Goal: Download file/media

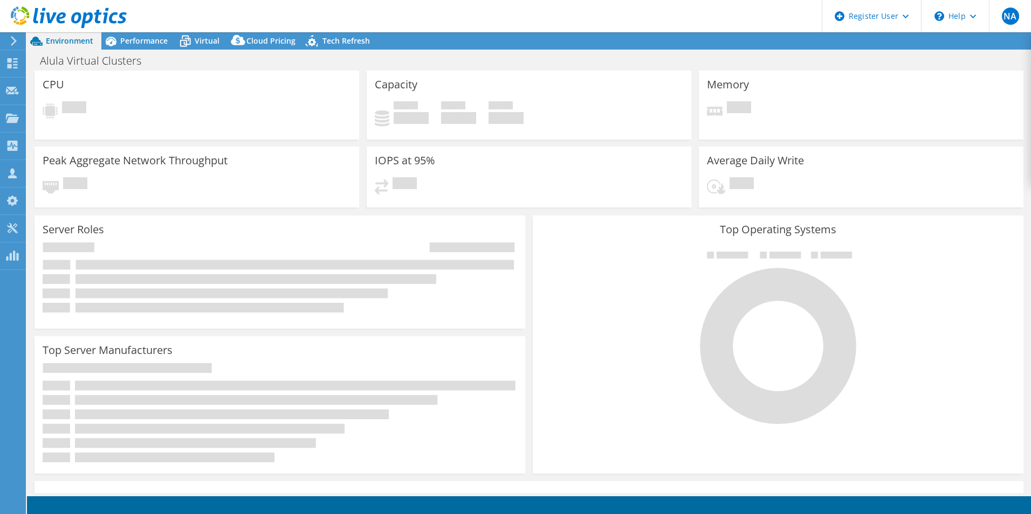
select select "USD"
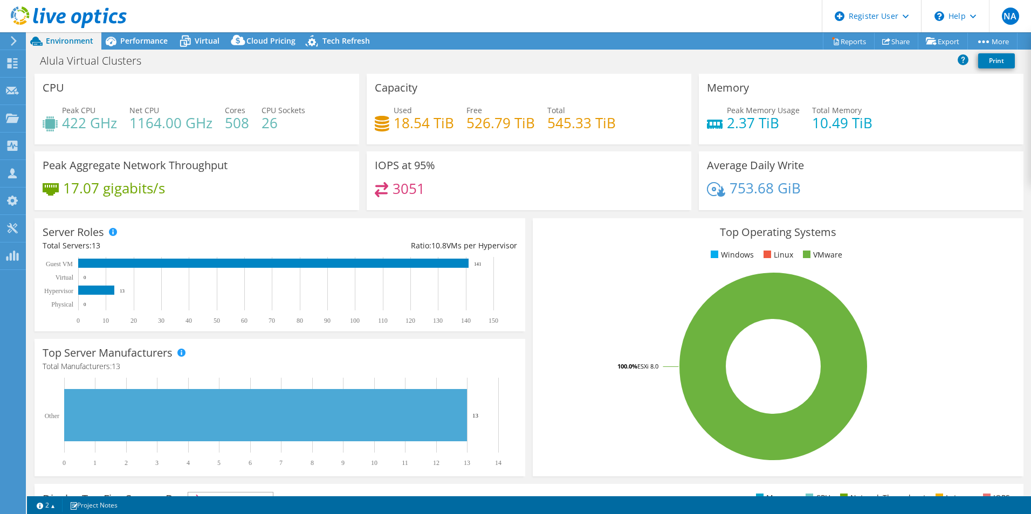
click at [17, 42] on icon at bounding box center [14, 41] width 8 height 10
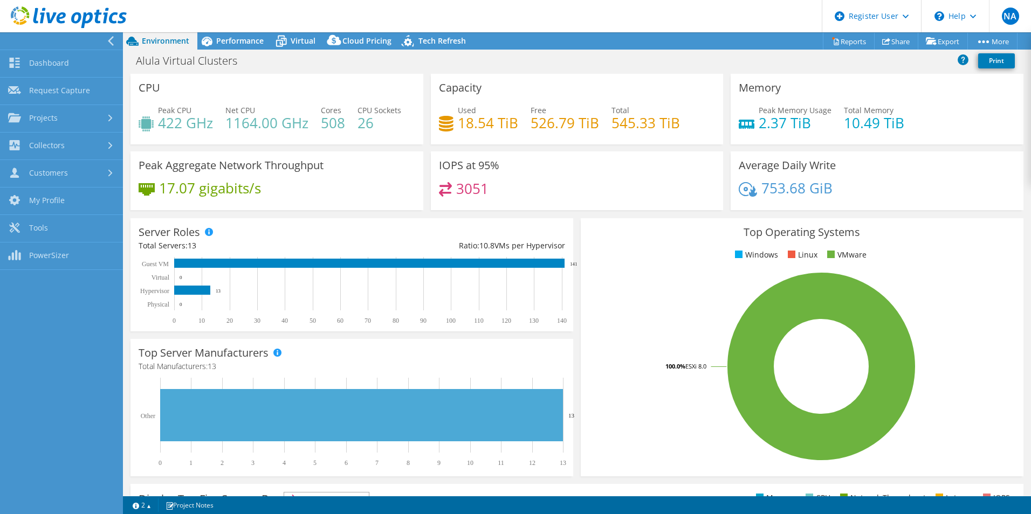
click at [108, 37] on icon at bounding box center [111, 41] width 8 height 10
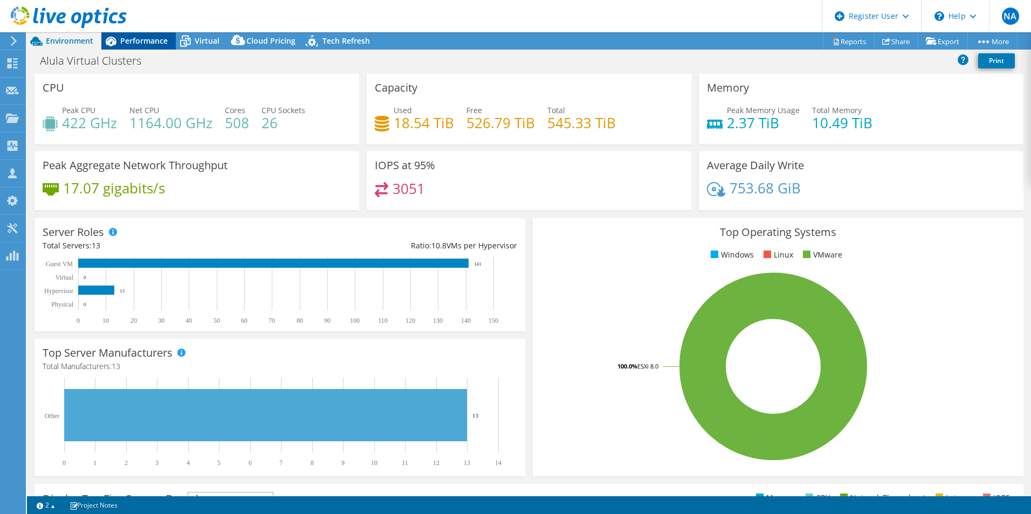
click at [129, 37] on span "Performance" at bounding box center [143, 41] width 47 height 10
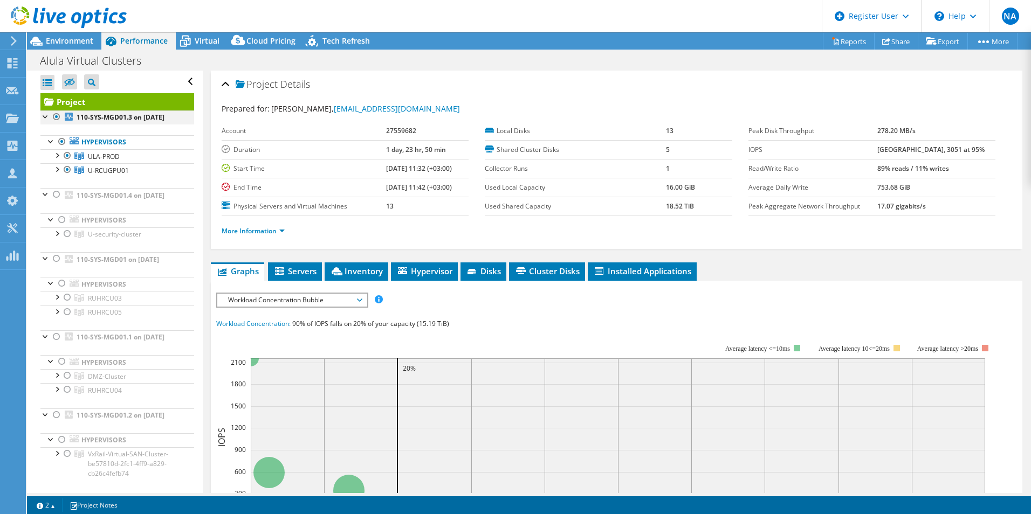
click at [55, 113] on div at bounding box center [56, 117] width 11 height 13
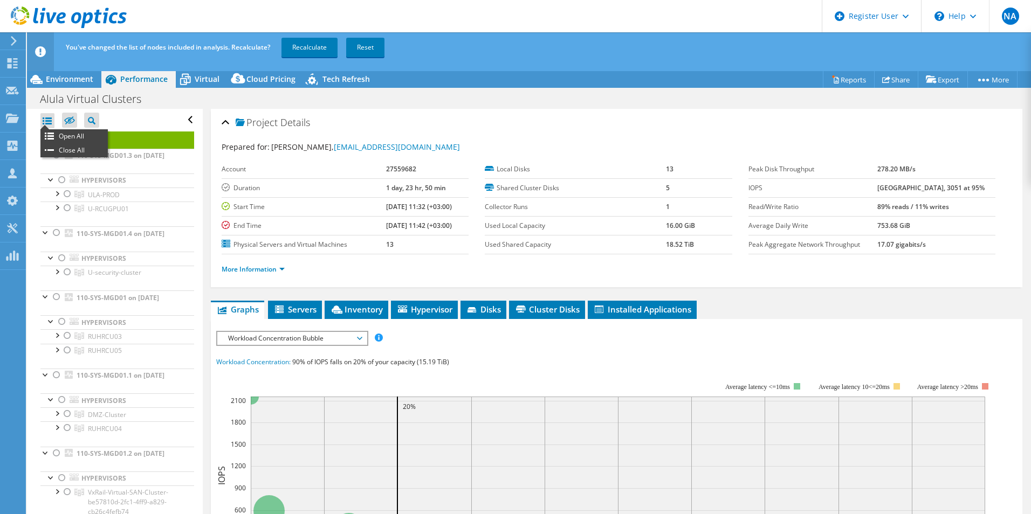
click at [46, 114] on div at bounding box center [47, 120] width 14 height 15
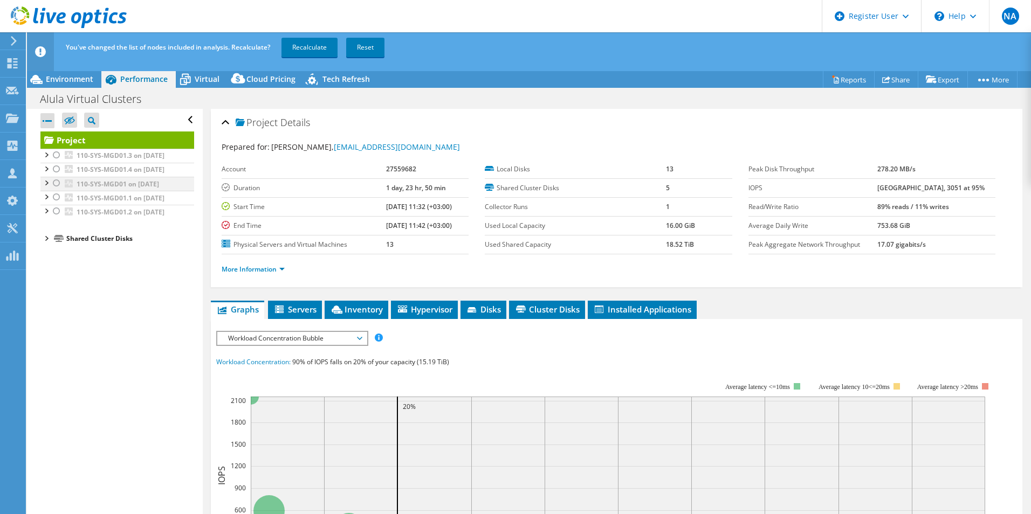
click at [55, 190] on div at bounding box center [56, 183] width 11 height 13
click at [321, 43] on link "Recalculate" at bounding box center [309, 47] width 56 height 19
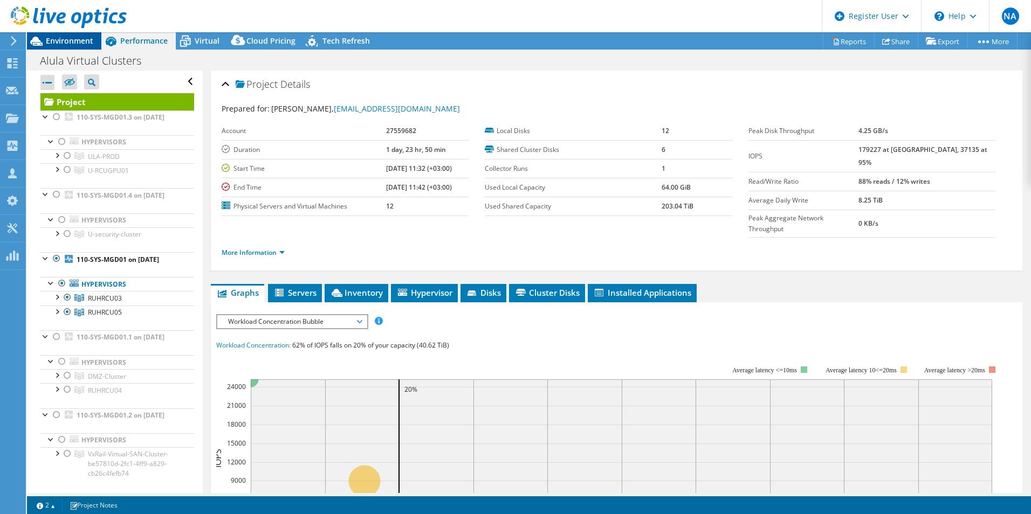
click at [71, 45] on span "Environment" at bounding box center [69, 41] width 47 height 10
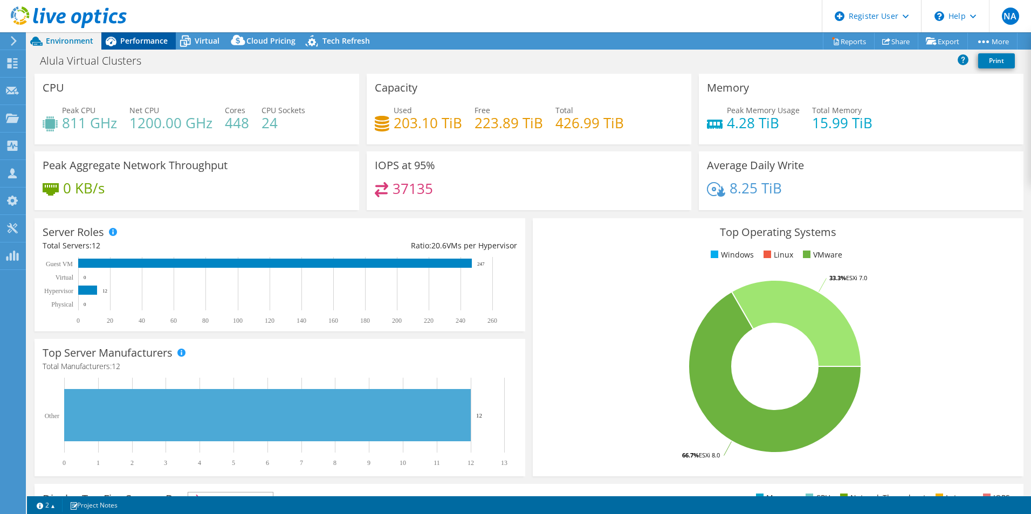
click at [140, 39] on span "Performance" at bounding box center [143, 41] width 47 height 10
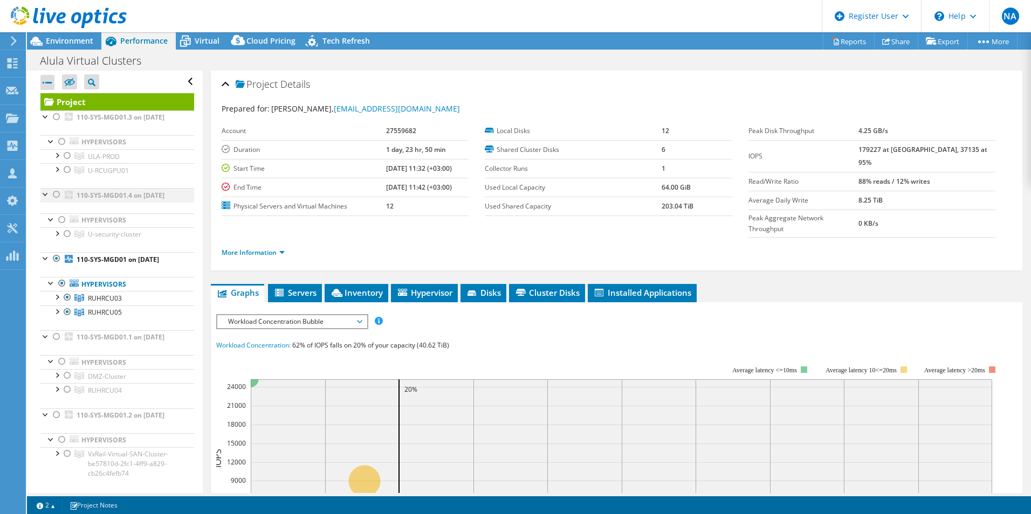
click at [41, 199] on div at bounding box center [45, 193] width 11 height 11
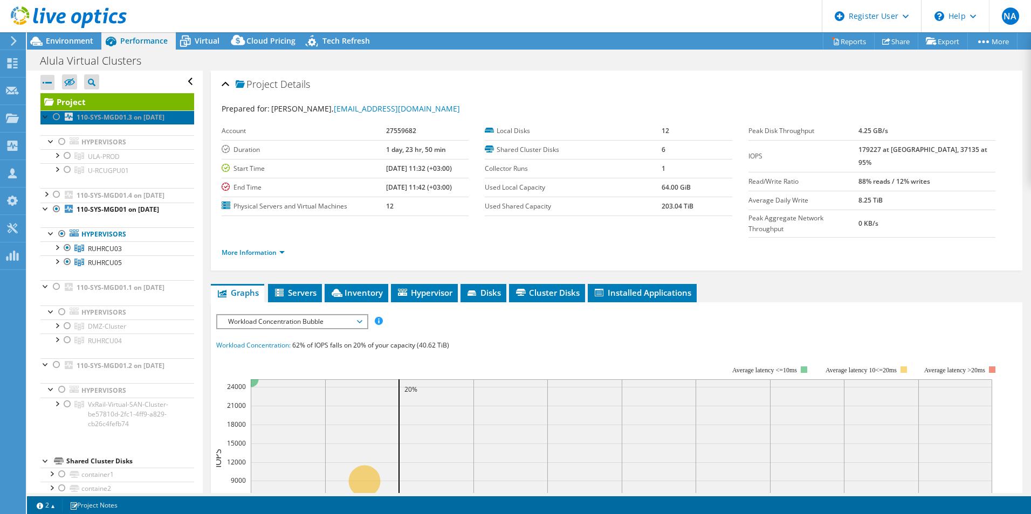
click at [43, 122] on link "110-SYS-MGD01.3 on [DATE]" at bounding box center [117, 118] width 154 height 14
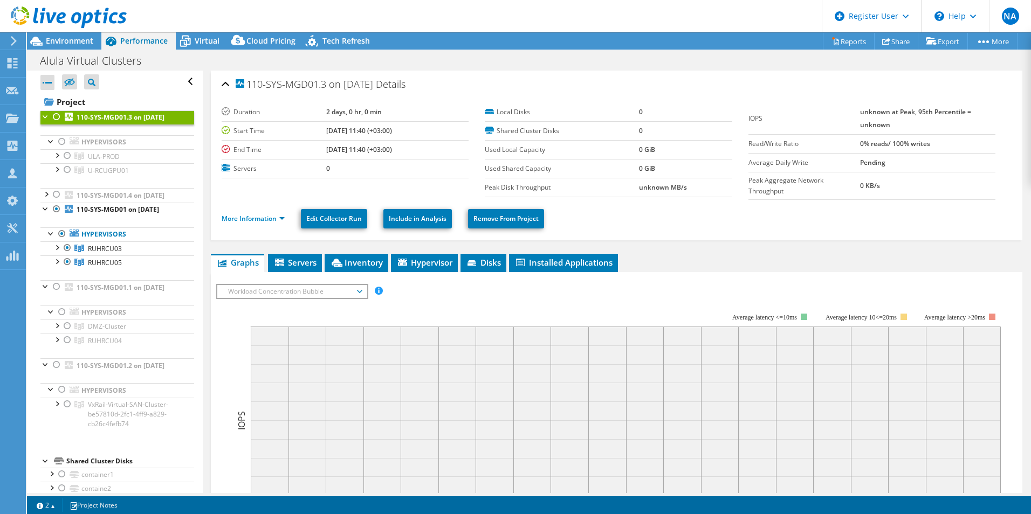
click at [44, 119] on div at bounding box center [45, 116] width 11 height 11
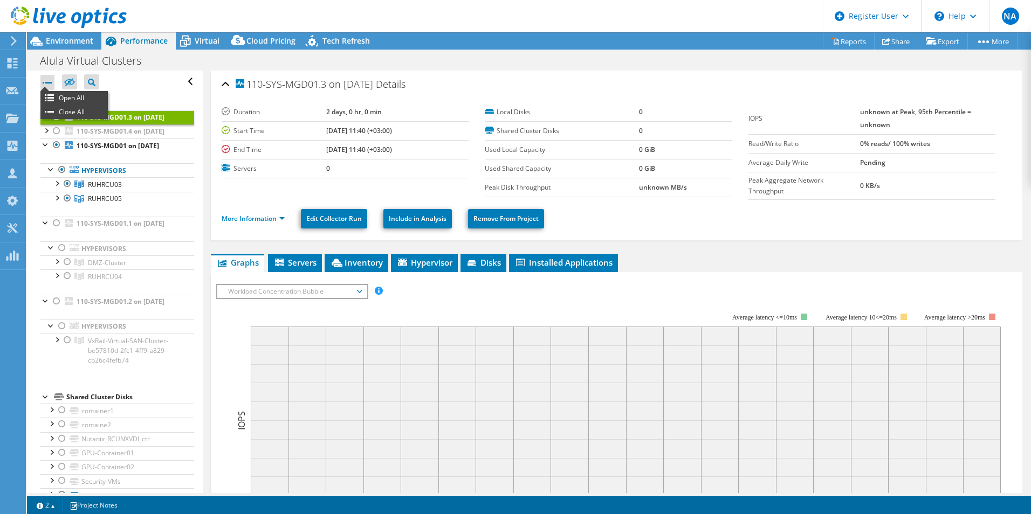
click at [46, 84] on div at bounding box center [47, 82] width 14 height 15
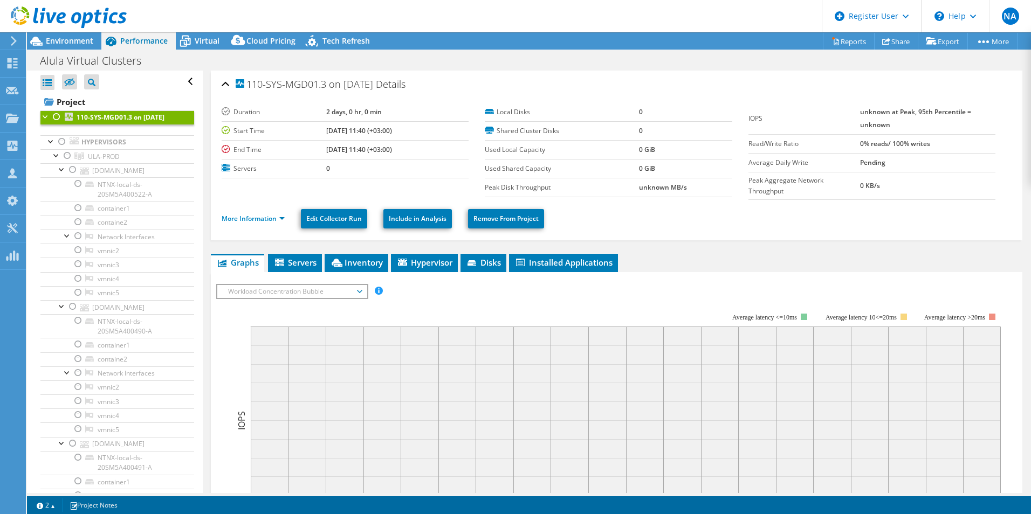
click at [46, 84] on div at bounding box center [47, 82] width 14 height 15
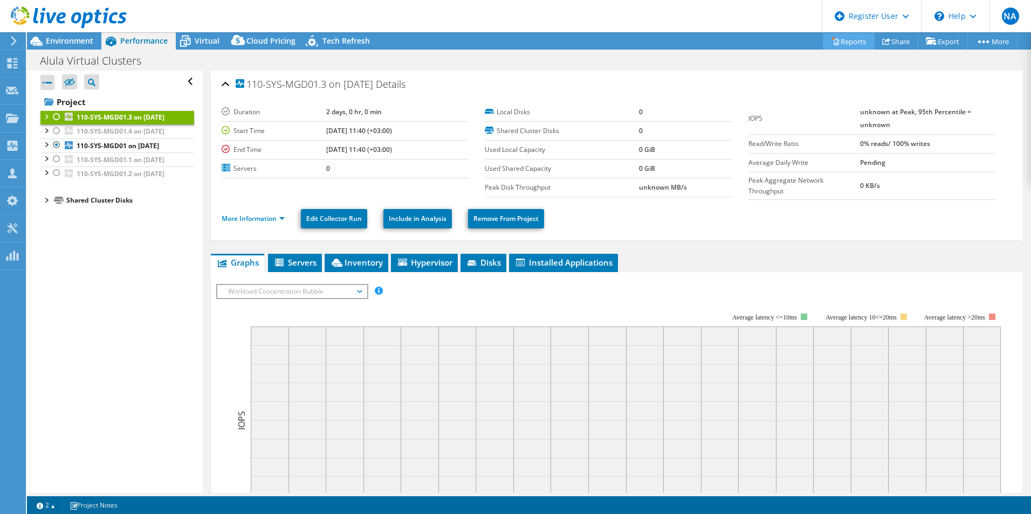
click at [832, 46] on link "Reports" at bounding box center [849, 41] width 52 height 17
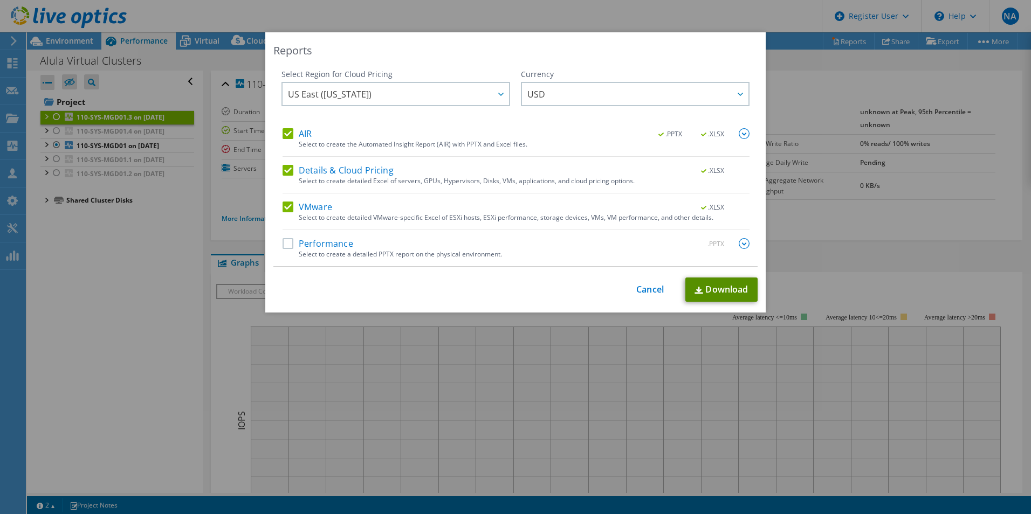
click at [737, 289] on link "Download" at bounding box center [721, 290] width 72 height 24
click at [636, 289] on link "Cancel" at bounding box center [649, 290] width 27 height 10
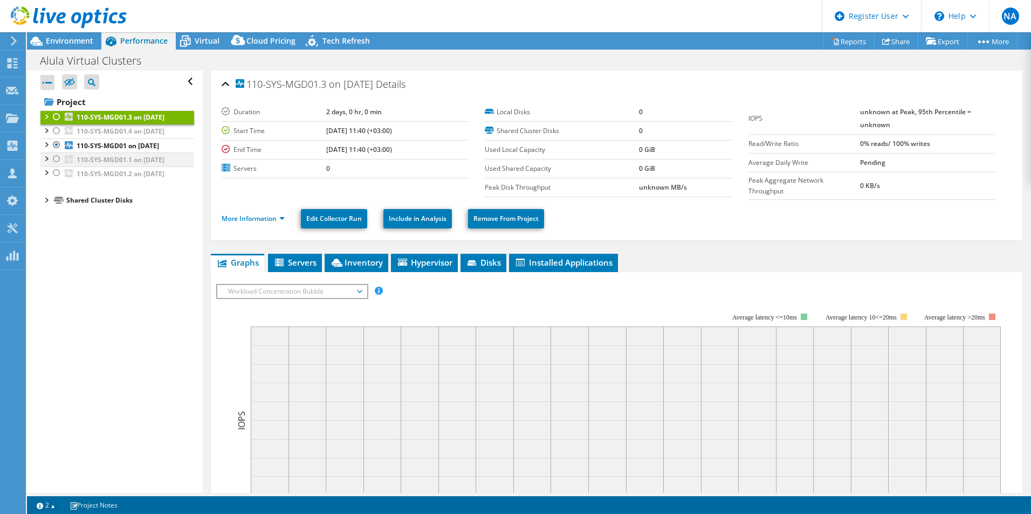
click at [56, 165] on div at bounding box center [56, 159] width 11 height 13
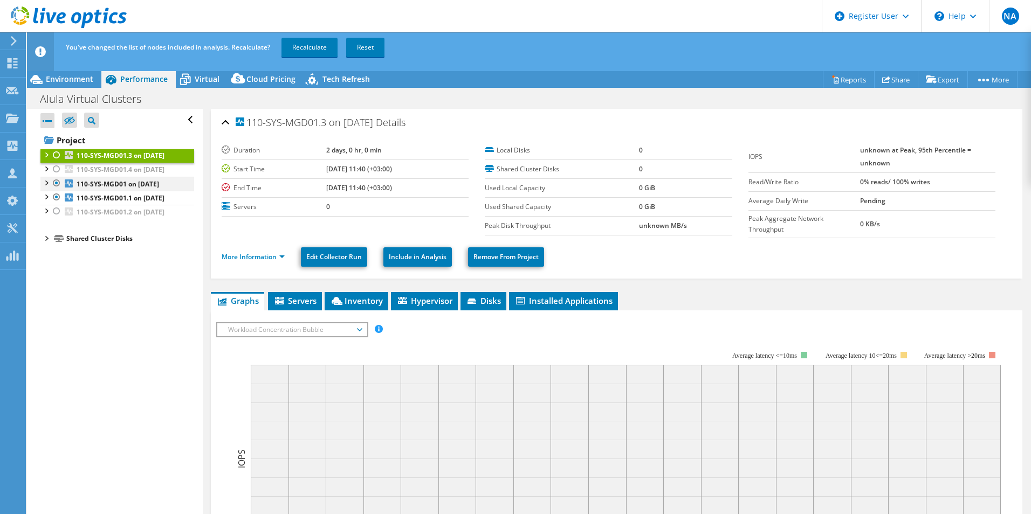
click at [57, 190] on div at bounding box center [56, 183] width 11 height 13
click at [295, 49] on link "Recalculate" at bounding box center [309, 47] width 56 height 19
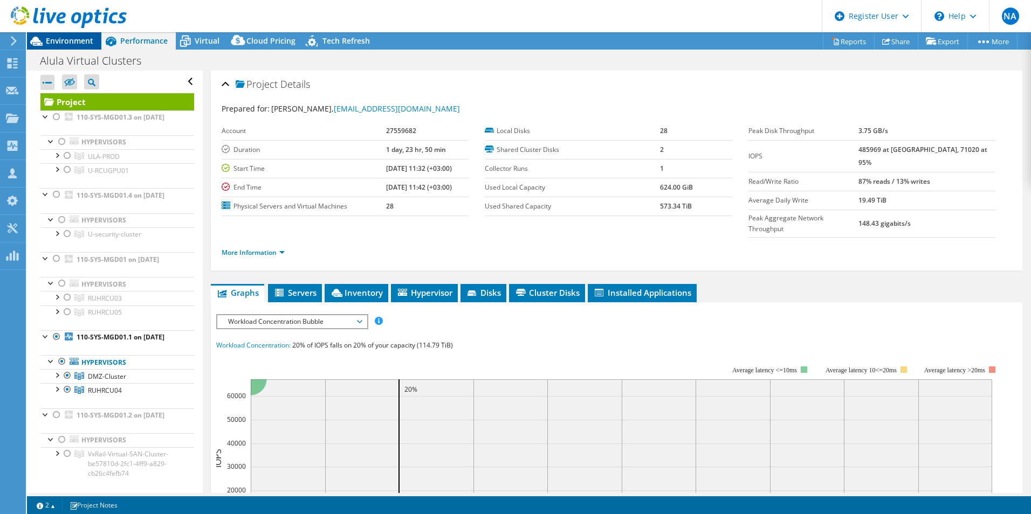
click at [56, 38] on span "Environment" at bounding box center [69, 41] width 47 height 10
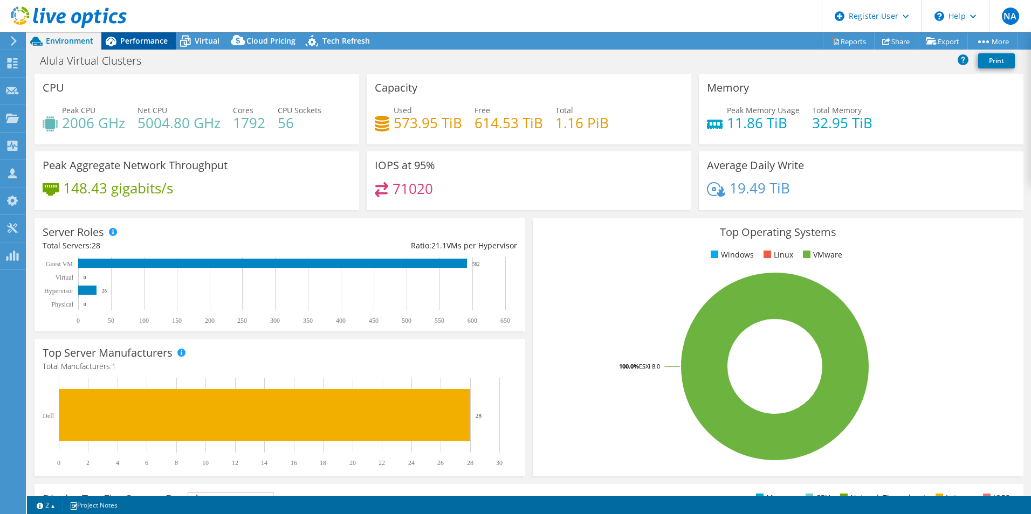
click at [134, 42] on span "Performance" at bounding box center [143, 41] width 47 height 10
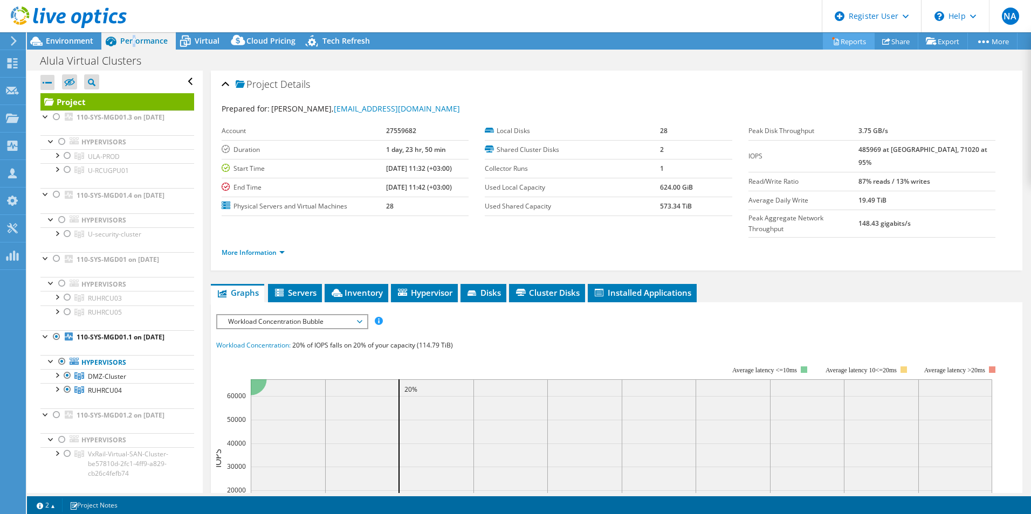
click at [837, 43] on link "Reports" at bounding box center [849, 41] width 52 height 17
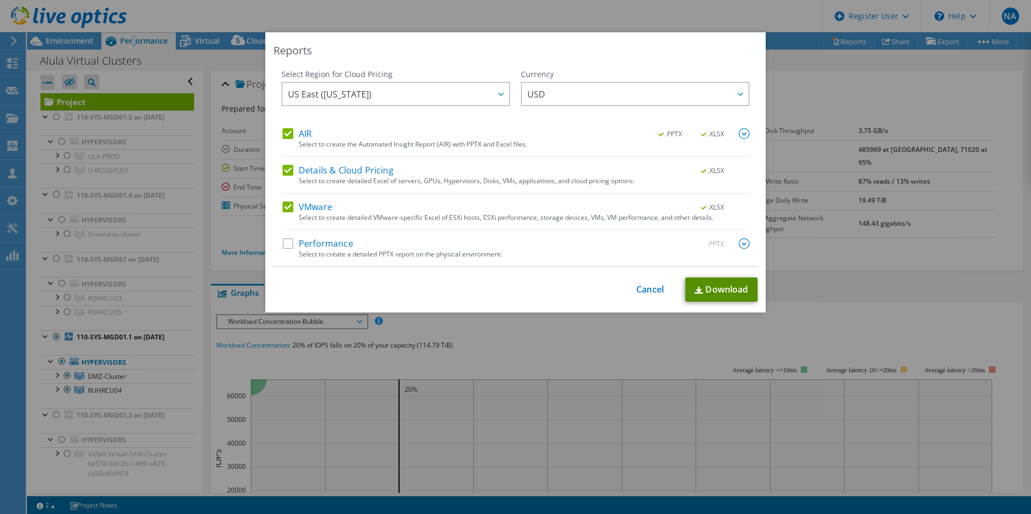
click at [736, 281] on link "Download" at bounding box center [721, 290] width 72 height 24
click at [636, 287] on link "Cancel" at bounding box center [649, 290] width 27 height 10
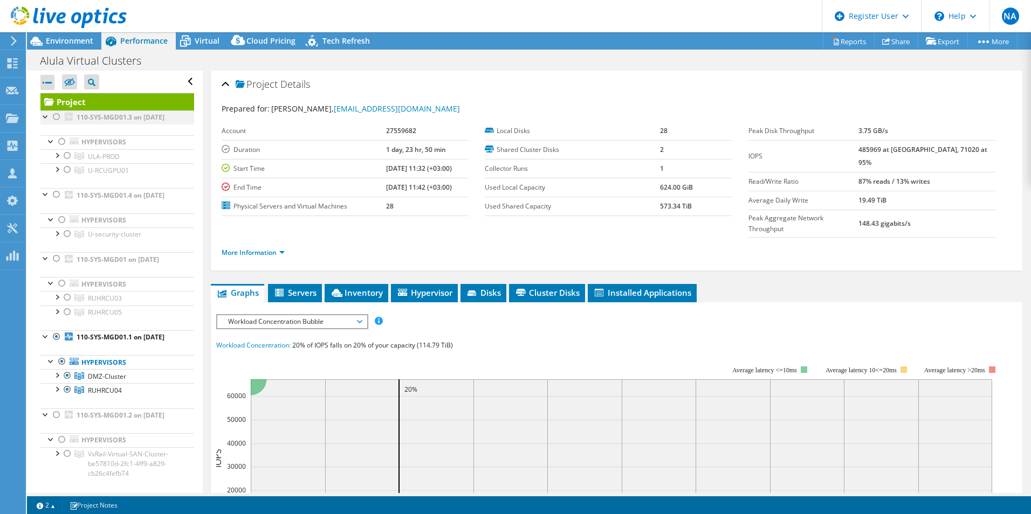
click at [43, 116] on div at bounding box center [45, 116] width 11 height 11
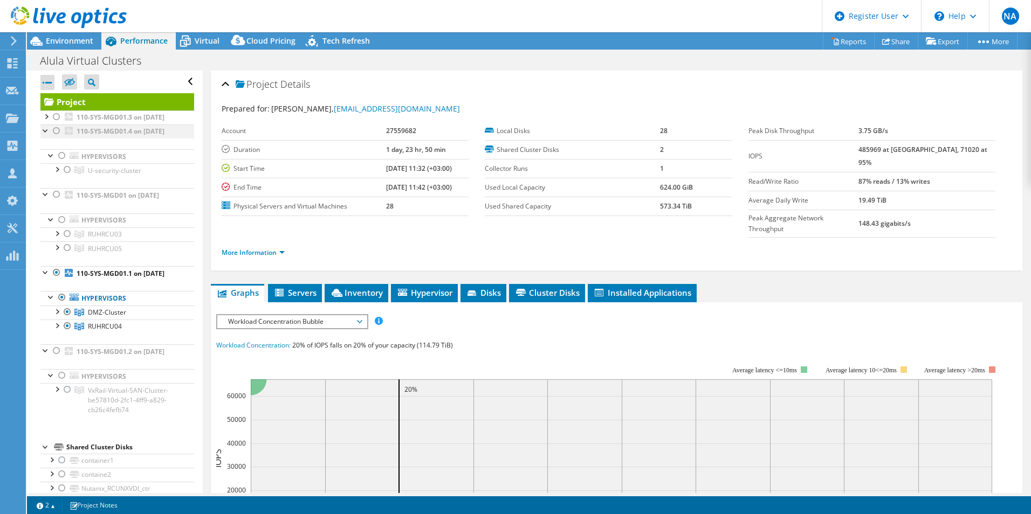
click at [46, 135] on div at bounding box center [45, 130] width 11 height 11
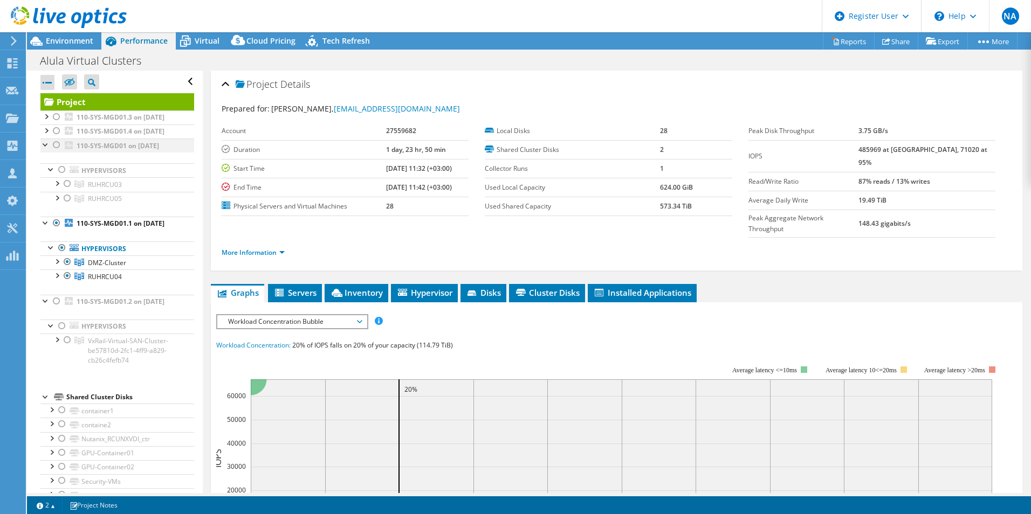
click at [43, 149] on div at bounding box center [45, 144] width 11 height 11
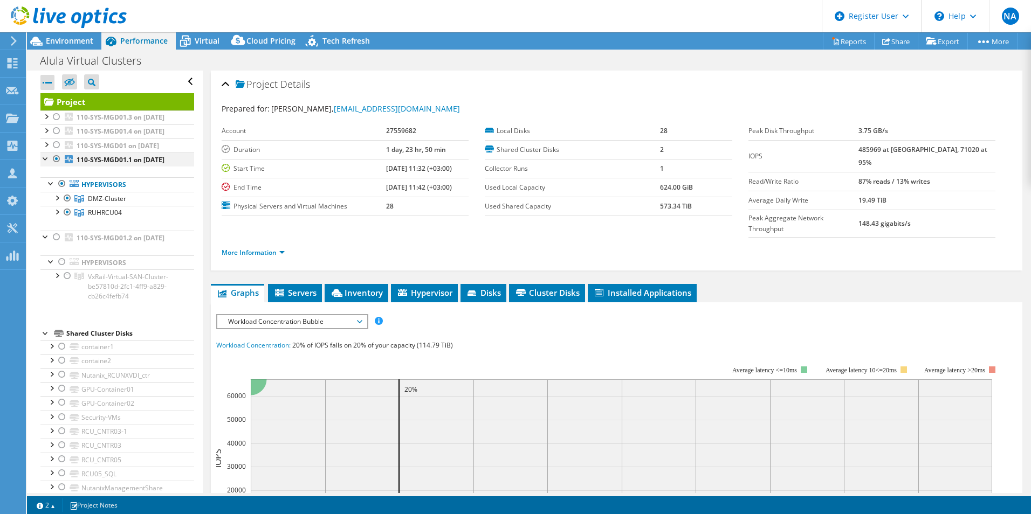
click at [45, 163] on div at bounding box center [45, 158] width 11 height 11
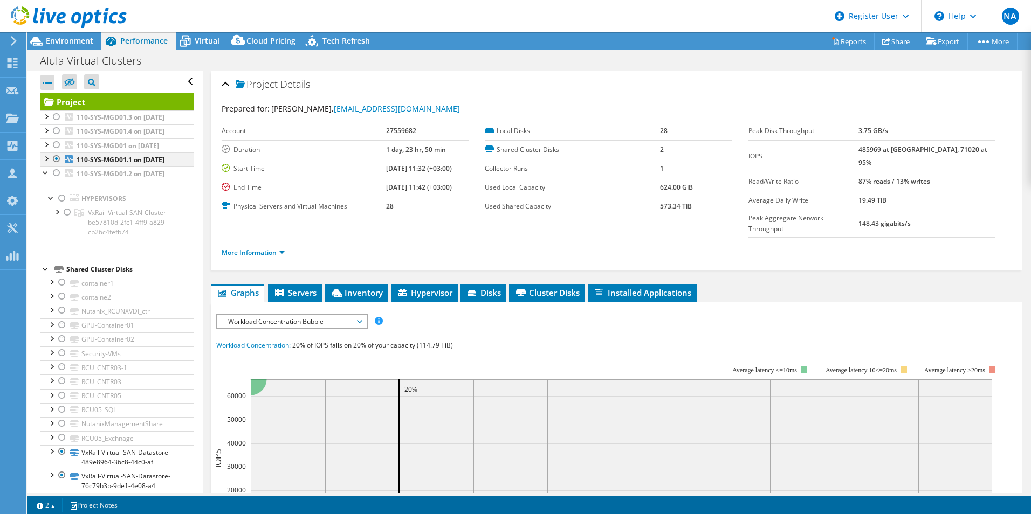
click at [50, 163] on div at bounding box center [45, 158] width 11 height 11
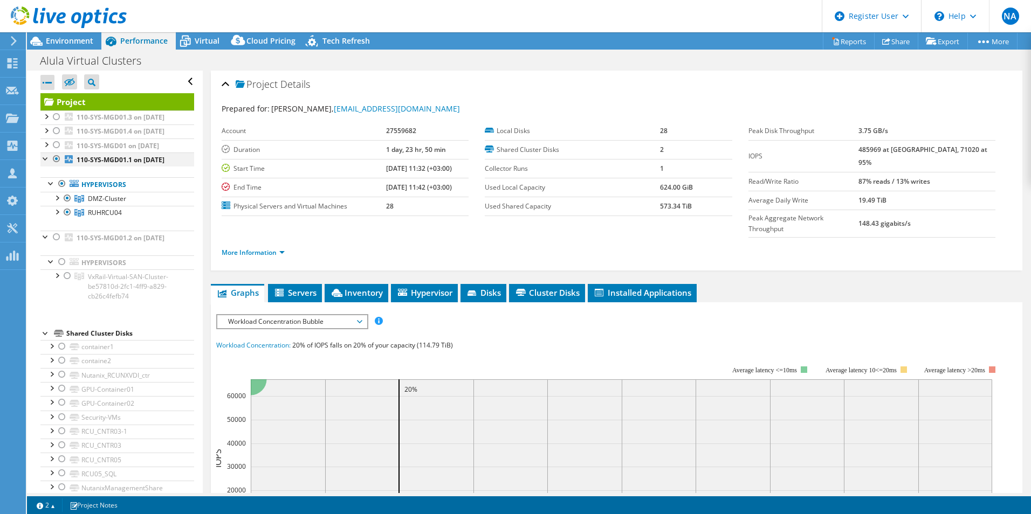
click at [51, 163] on div at bounding box center [45, 158] width 11 height 11
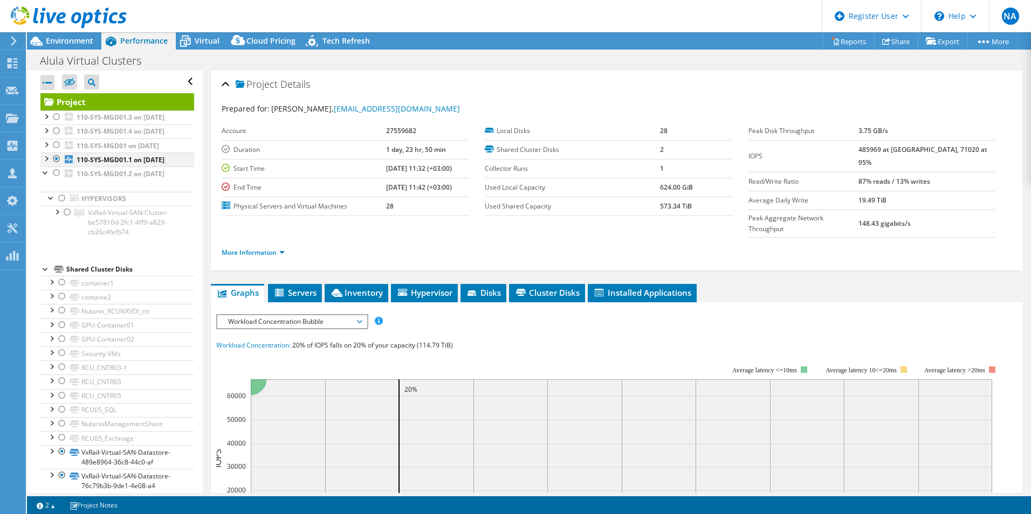
click at [55, 165] on div at bounding box center [56, 159] width 11 height 13
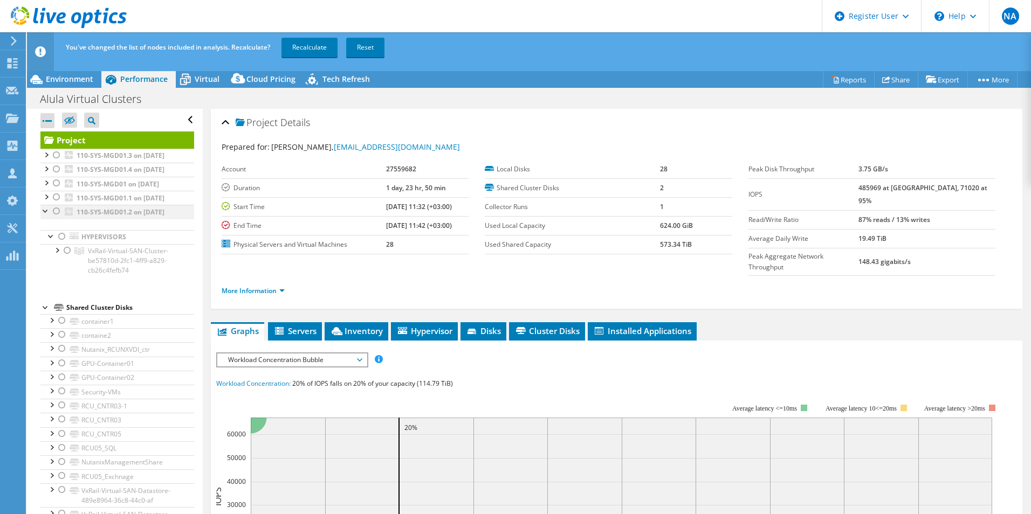
click at [54, 218] on div at bounding box center [56, 211] width 11 height 13
click at [43, 216] on div at bounding box center [45, 210] width 11 height 11
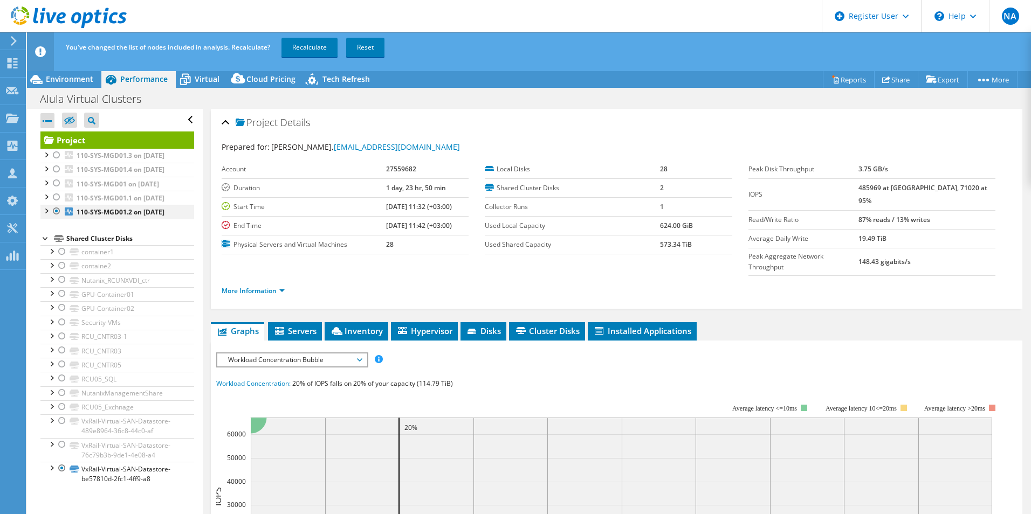
click at [43, 216] on div at bounding box center [45, 210] width 11 height 11
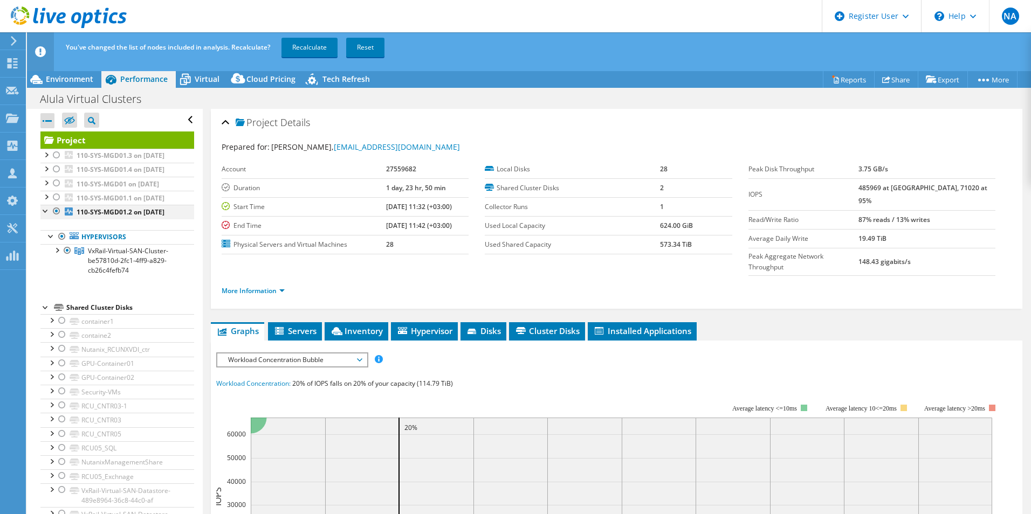
click at [42, 216] on div at bounding box center [45, 210] width 11 height 11
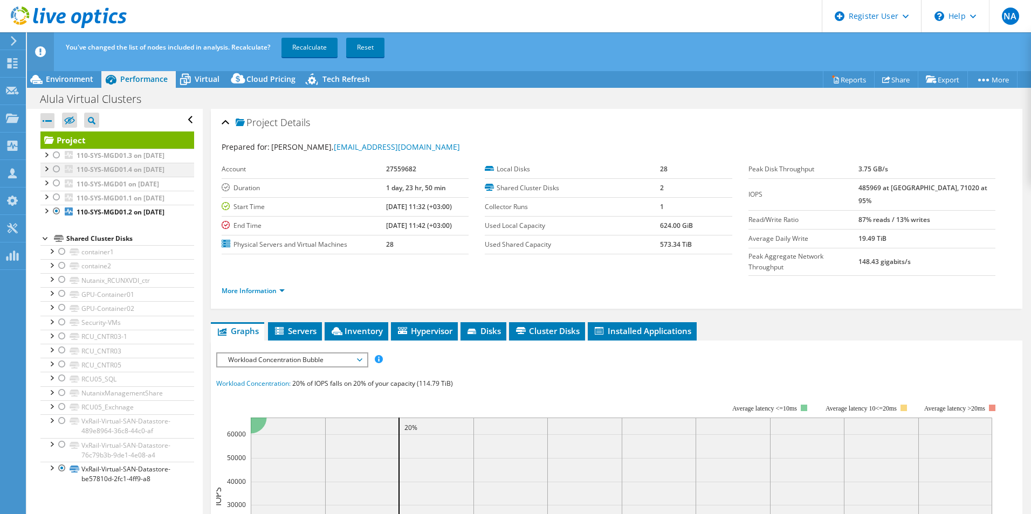
click at [49, 174] on div at bounding box center [45, 168] width 11 height 11
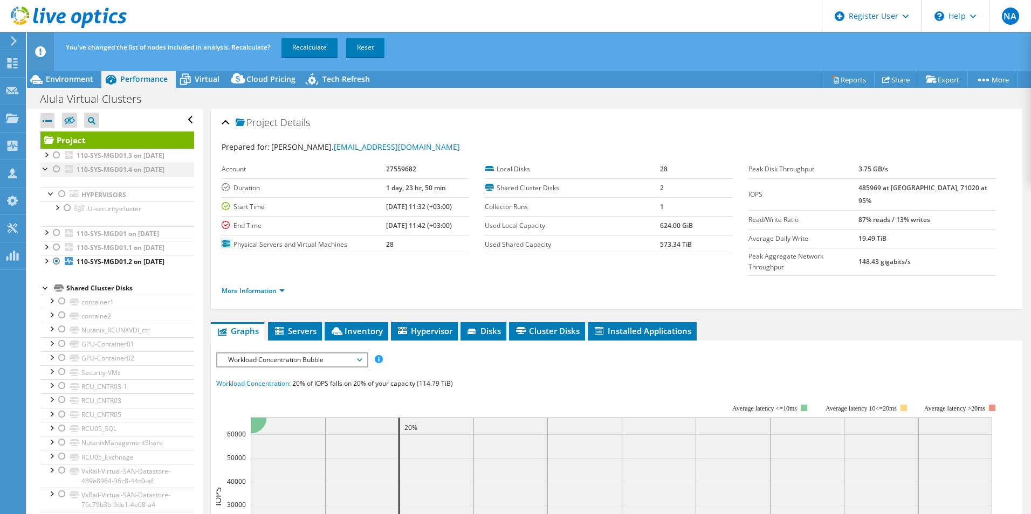
click at [49, 174] on div at bounding box center [45, 168] width 11 height 11
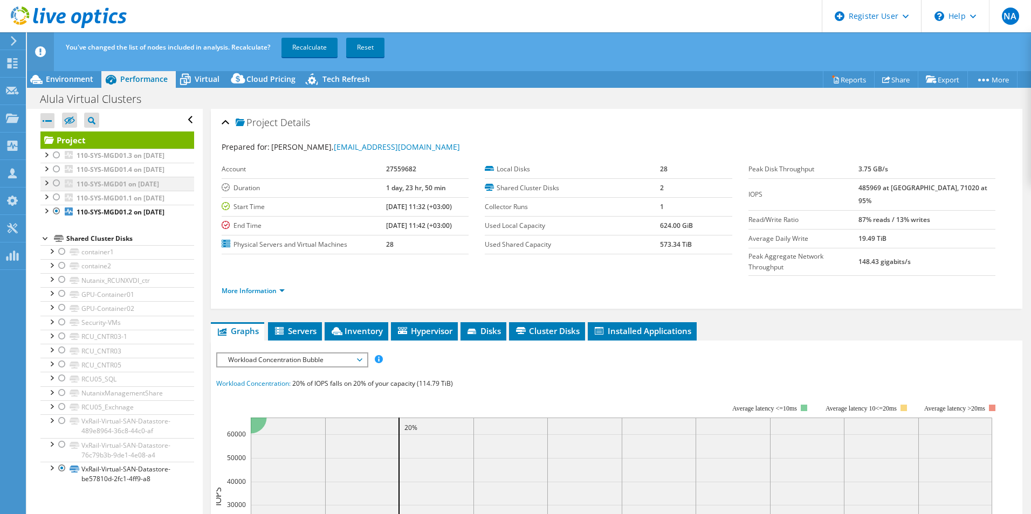
click at [45, 188] on div at bounding box center [45, 182] width 11 height 11
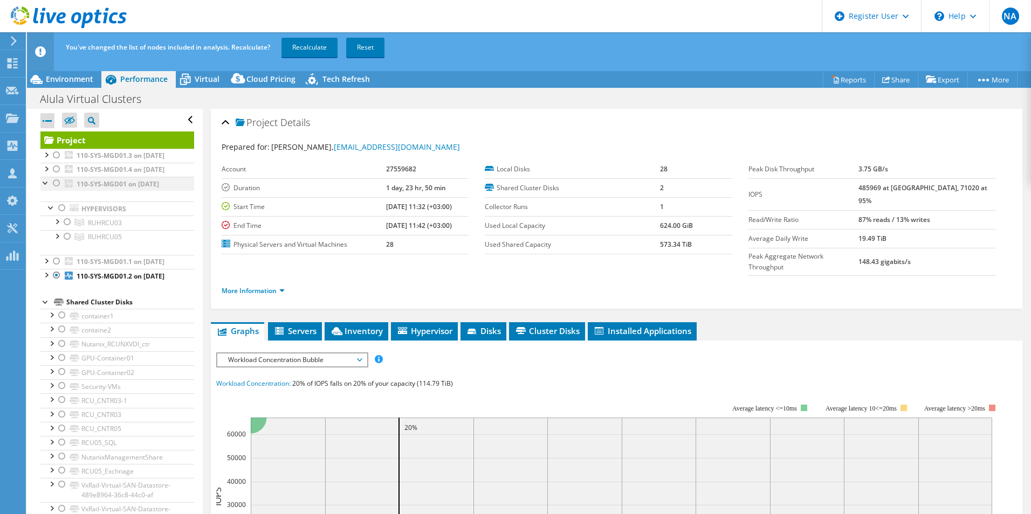
click at [45, 188] on div at bounding box center [45, 182] width 11 height 11
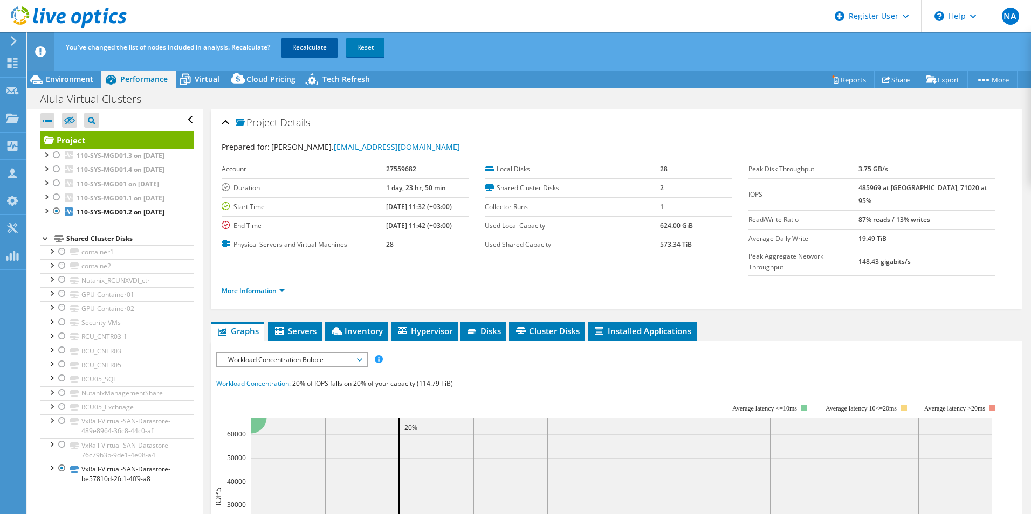
click at [295, 45] on link "Recalculate" at bounding box center [309, 47] width 56 height 19
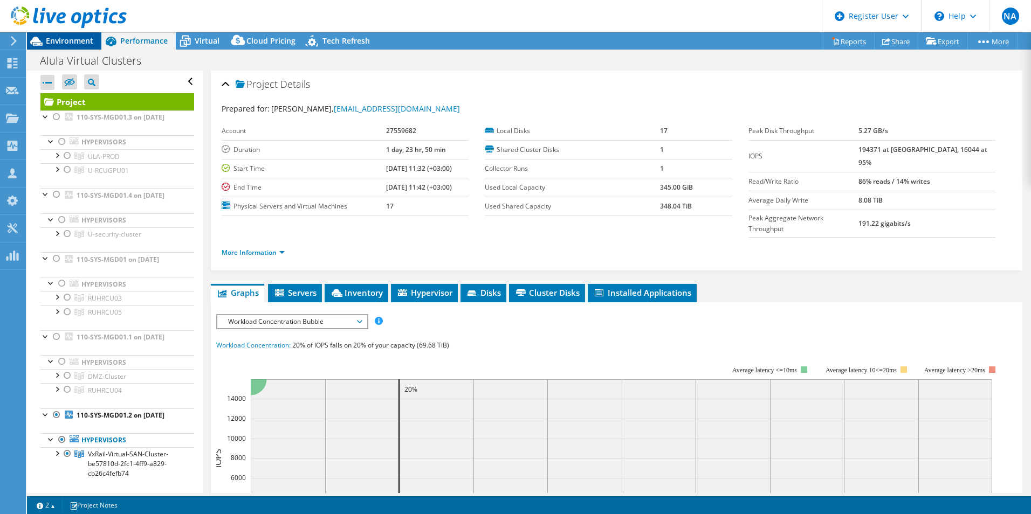
click at [79, 44] on span "Environment" at bounding box center [69, 41] width 47 height 10
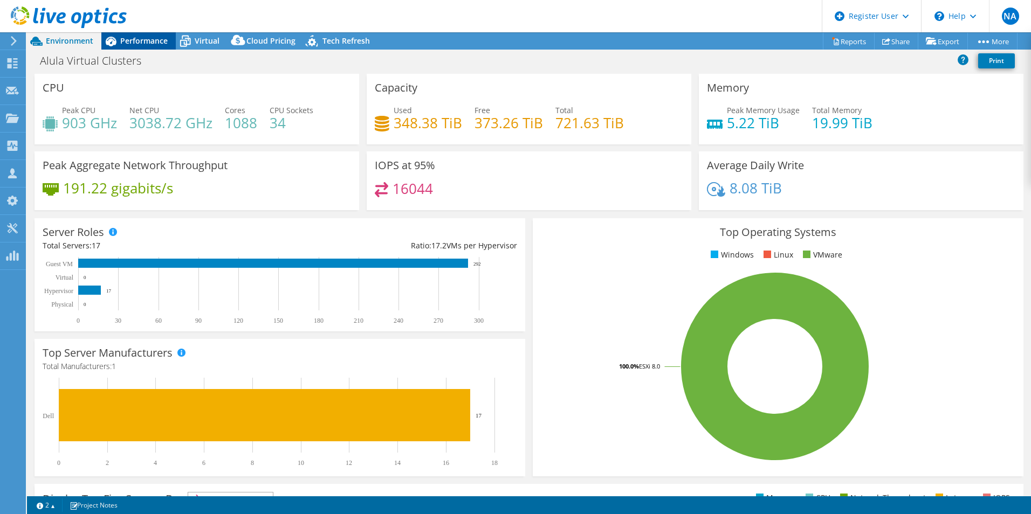
click at [125, 39] on span "Performance" at bounding box center [143, 41] width 47 height 10
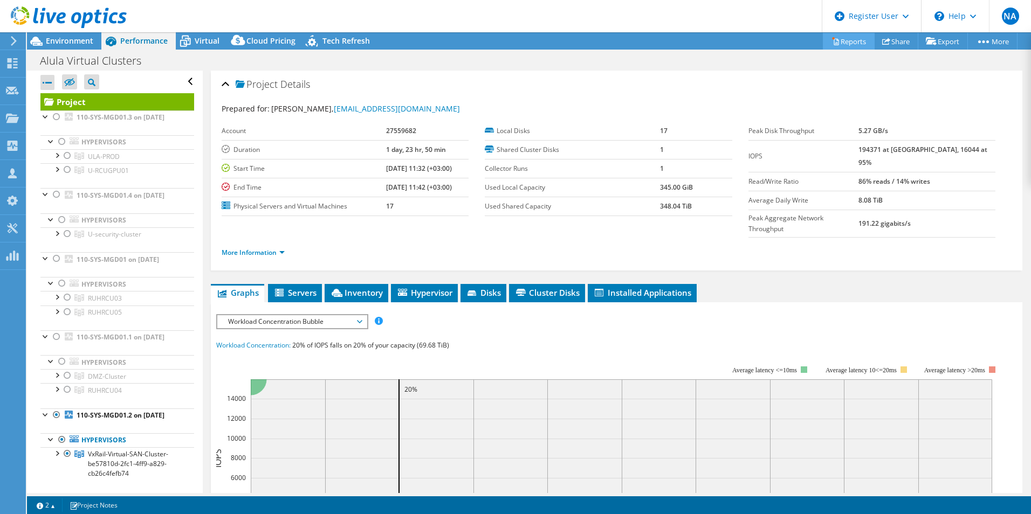
click at [823, 41] on link "Reports" at bounding box center [849, 41] width 52 height 17
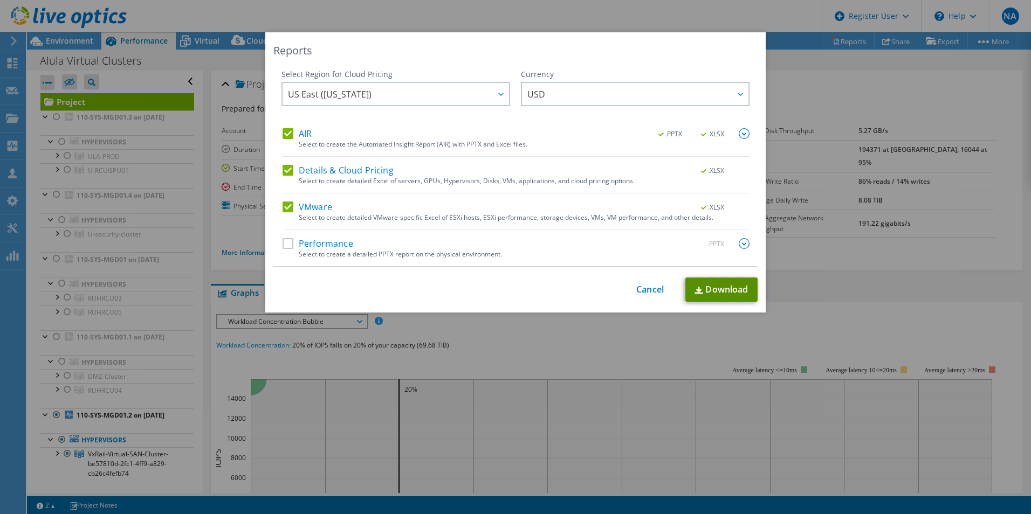
click at [719, 280] on link "Download" at bounding box center [721, 290] width 72 height 24
click at [646, 294] on link "Cancel" at bounding box center [649, 290] width 27 height 10
